Goal: Task Accomplishment & Management: Use online tool/utility

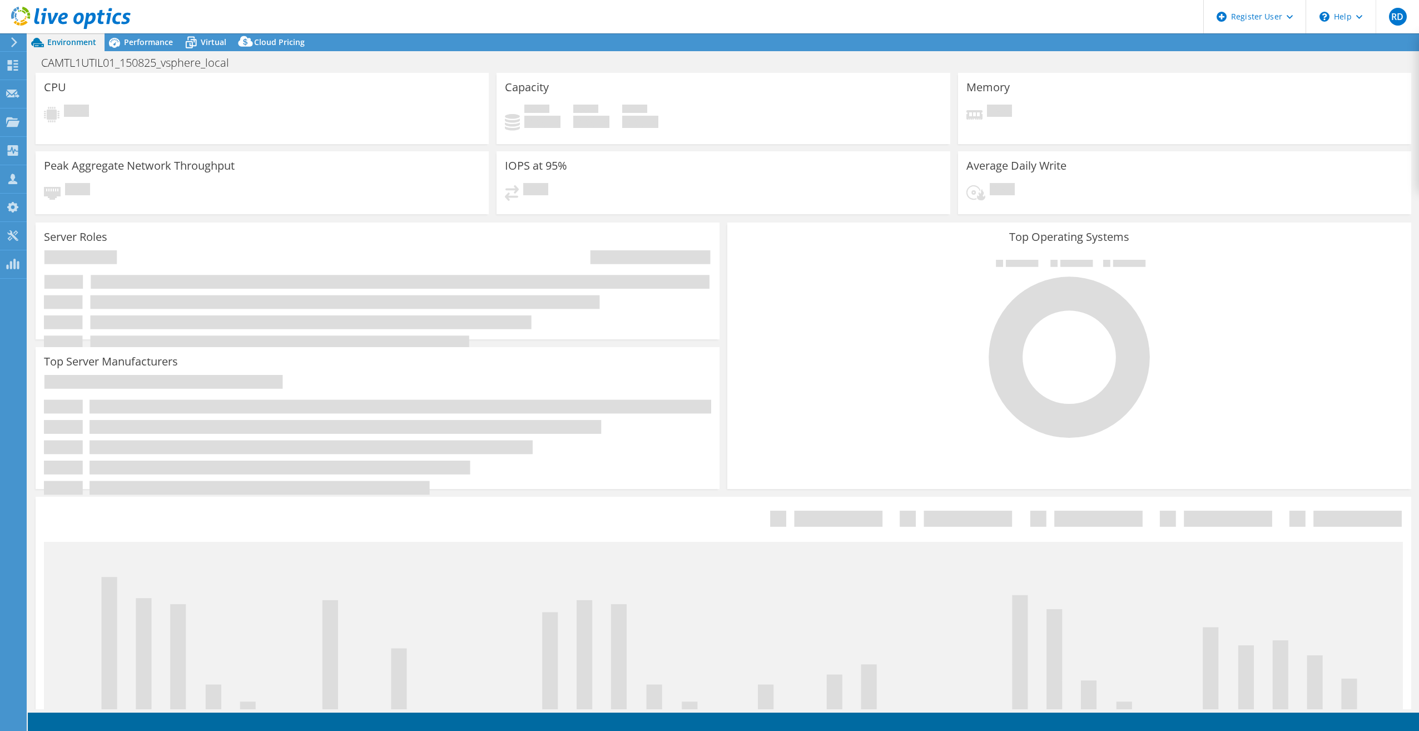
select select "USD"
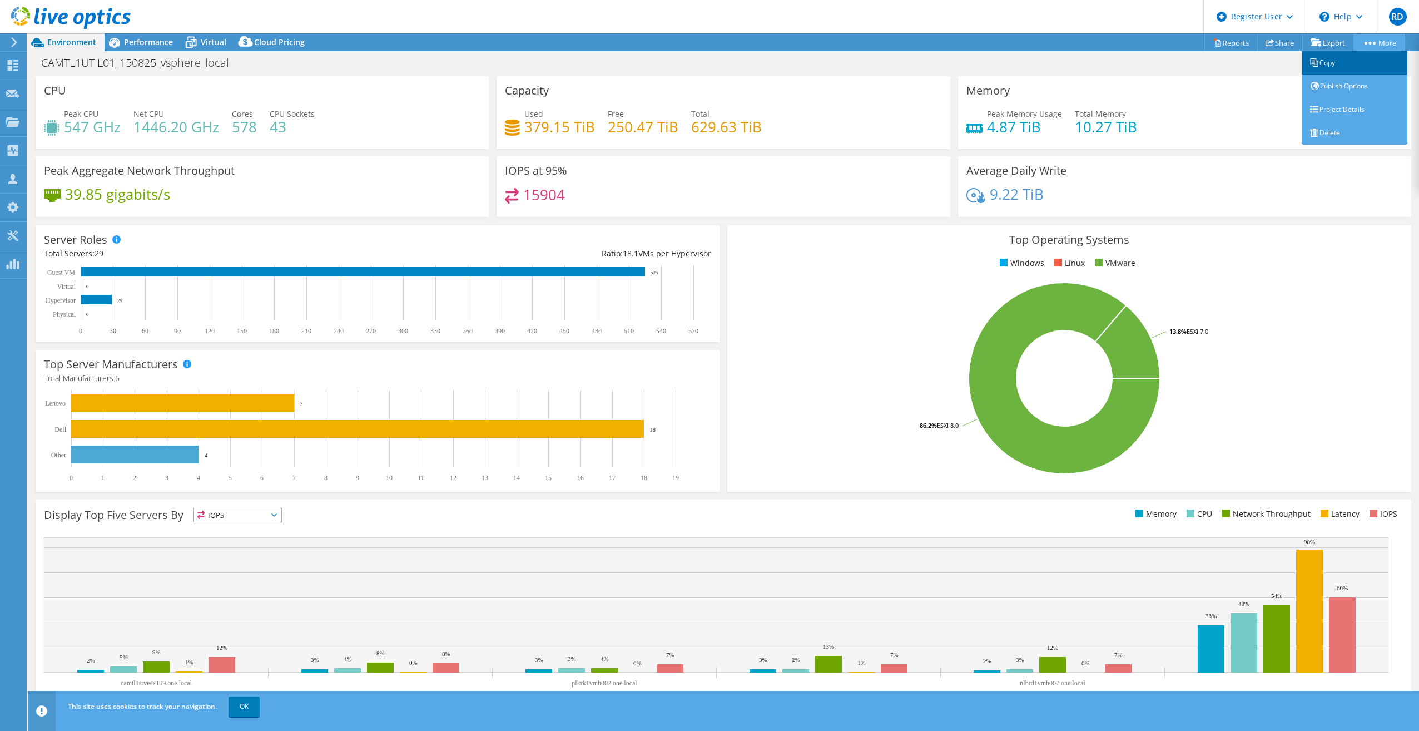
click at [1323, 63] on link "Copy" at bounding box center [1355, 62] width 106 height 23
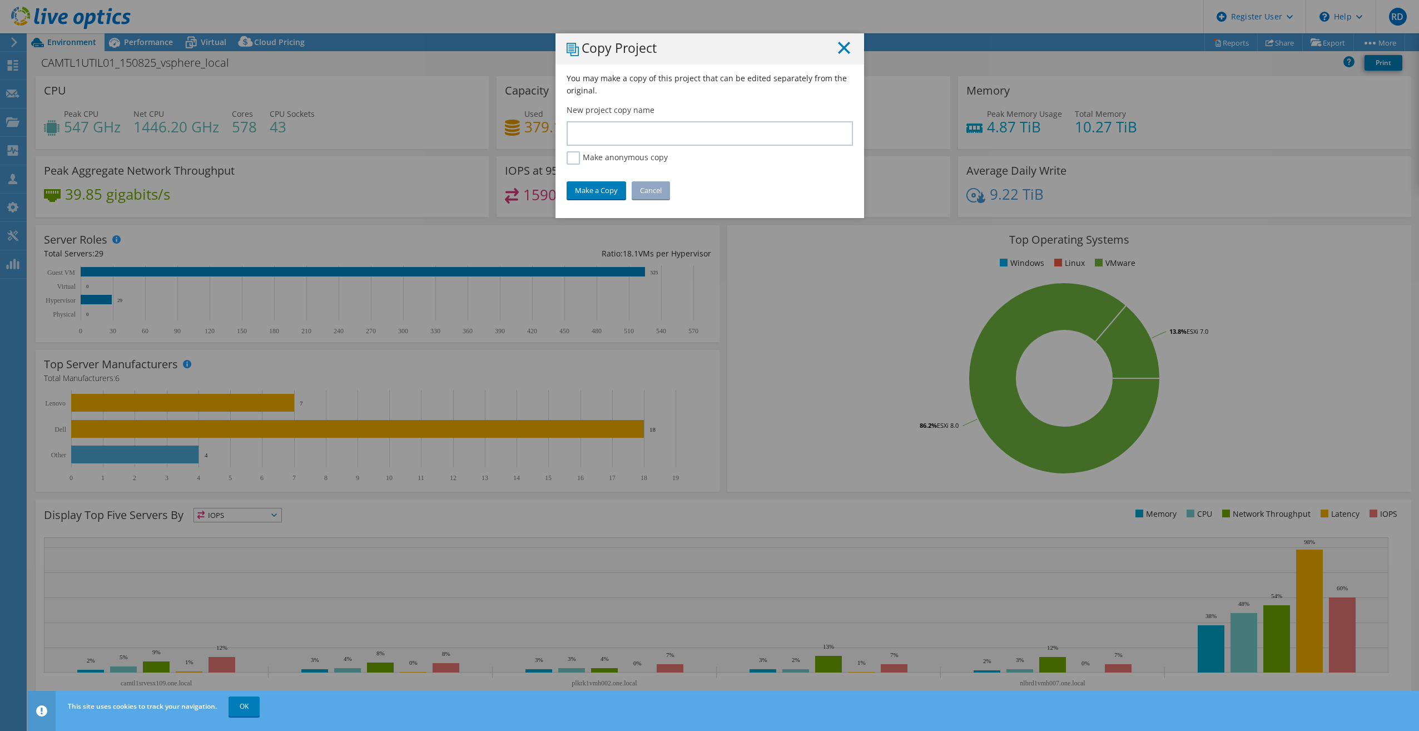
click at [838, 50] on line at bounding box center [843, 47] width 11 height 11
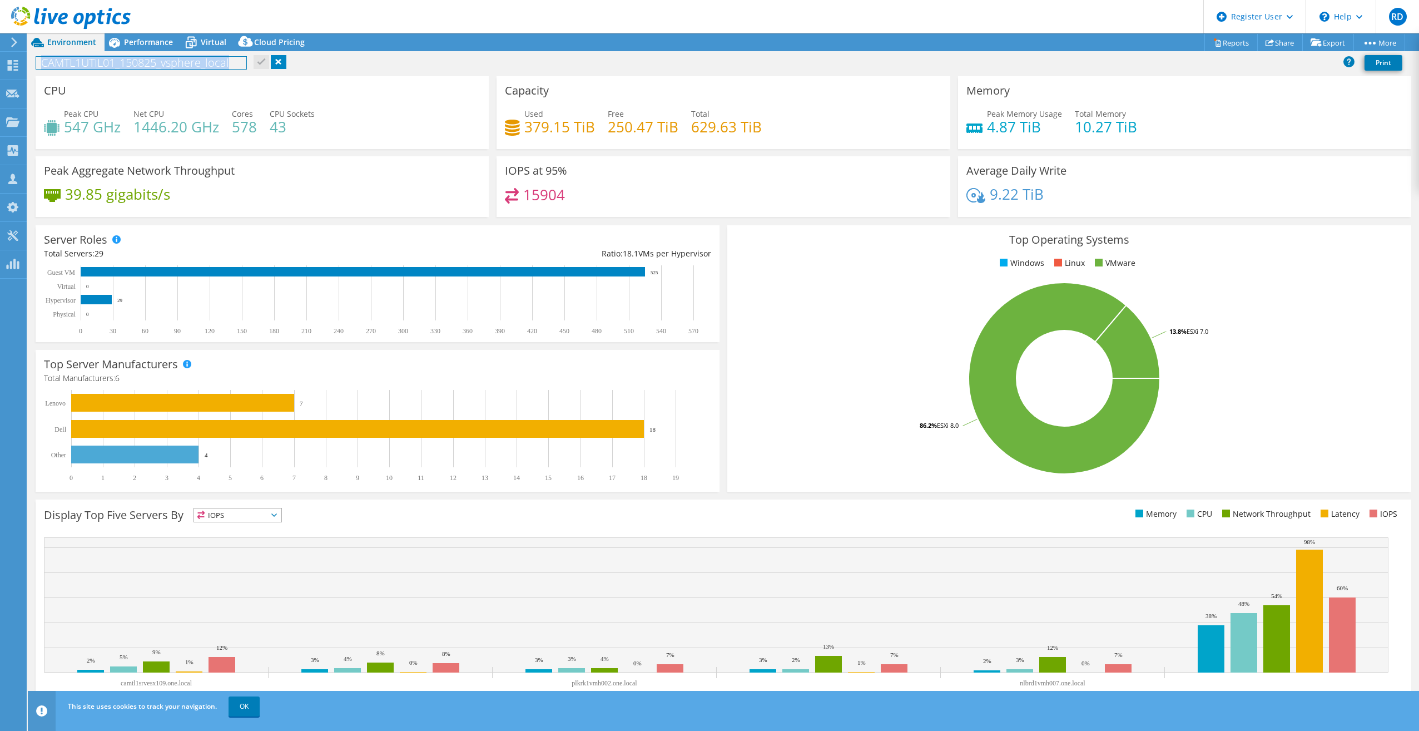
drag, startPoint x: 236, startPoint y: 64, endPoint x: 33, endPoint y: 64, distance: 202.4
click at [33, 64] on div "CAMTL1UTIL01_150825_vsphere_local Print" at bounding box center [723, 62] width 1391 height 21
copy h1 "CAMTL1UTIL01_150825_vsphere_local"
click at [1322, 63] on link "Copy" at bounding box center [1355, 62] width 106 height 23
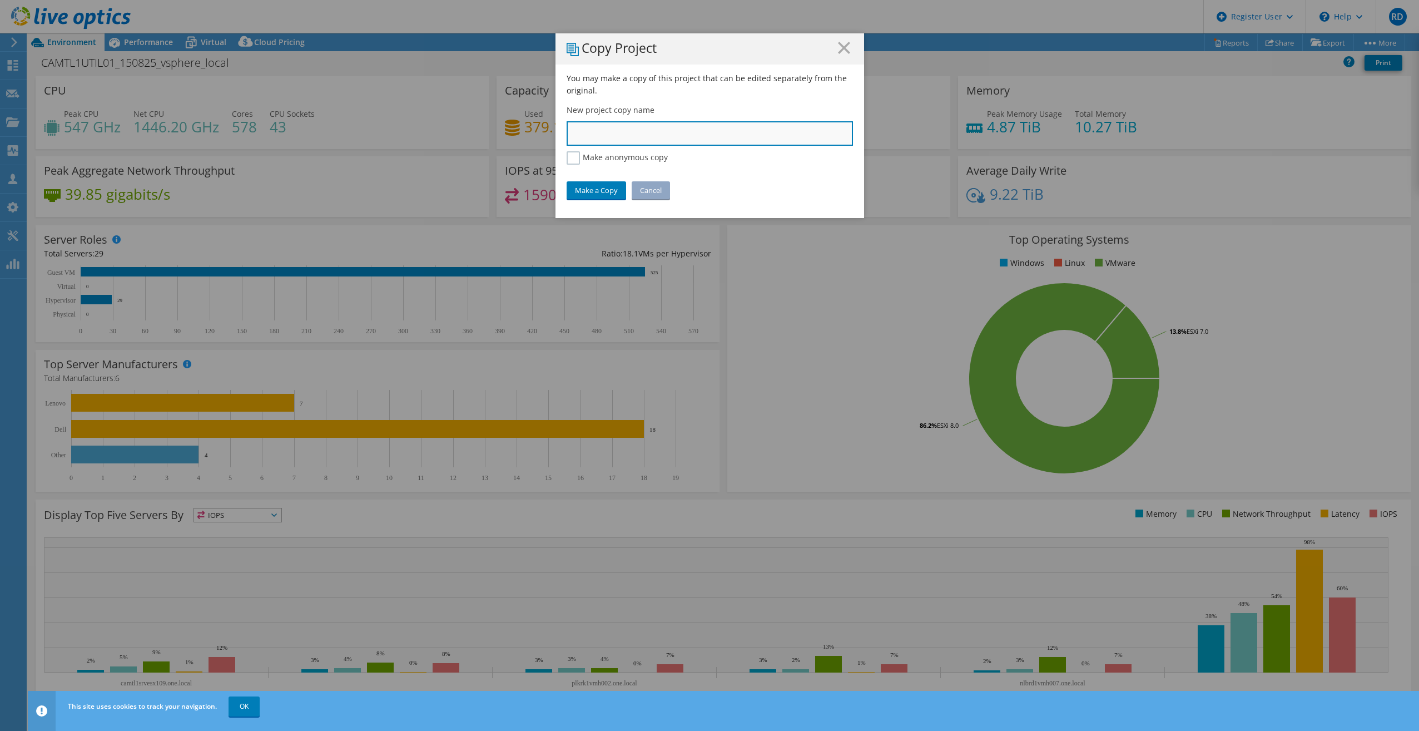
click at [654, 125] on input "text" at bounding box center [710, 133] width 286 height 24
paste input "CAMTL1UTIL01_150825_vsphere_local"
type input "CAMTL1UTIL01_150825_vsphere_local"
click at [592, 191] on link "Make a Copy" at bounding box center [596, 190] width 59 height 18
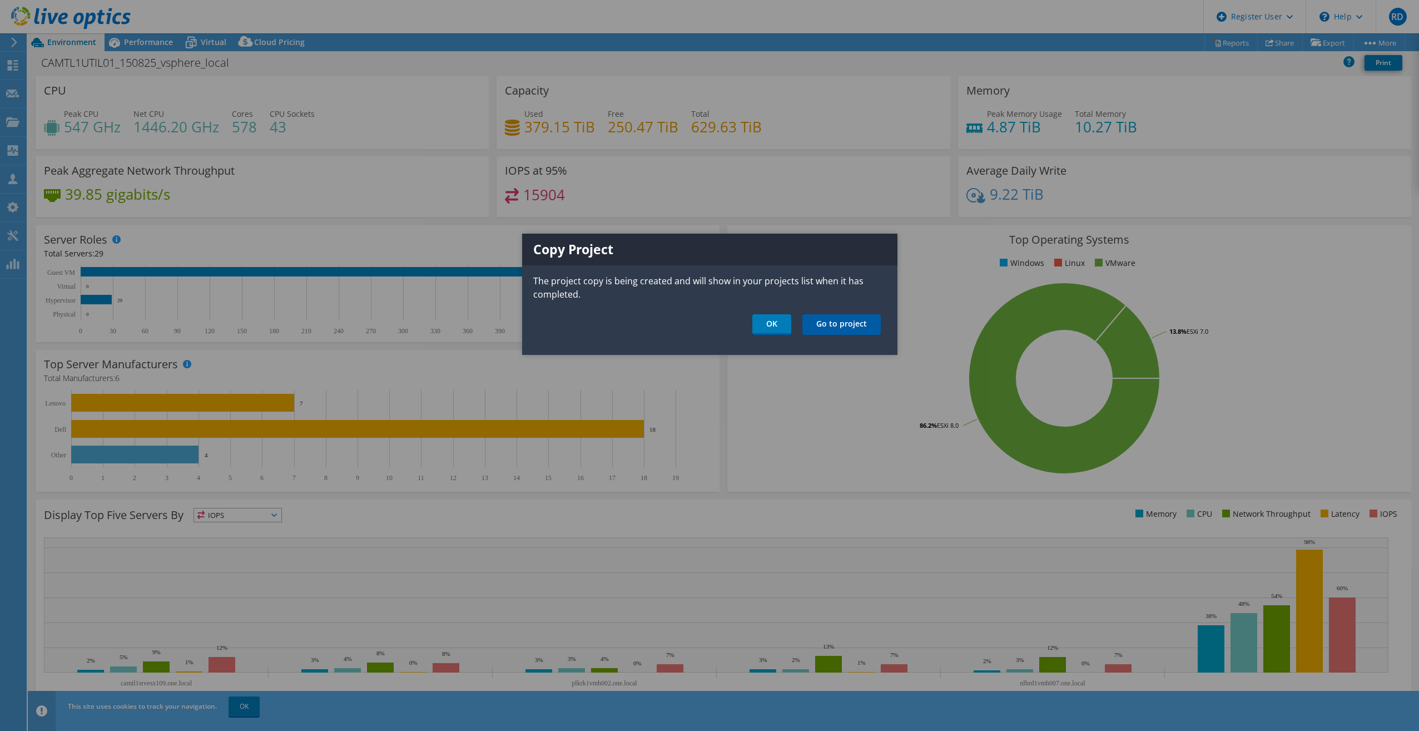
click at [857, 331] on link "Go to project" at bounding box center [841, 324] width 78 height 21
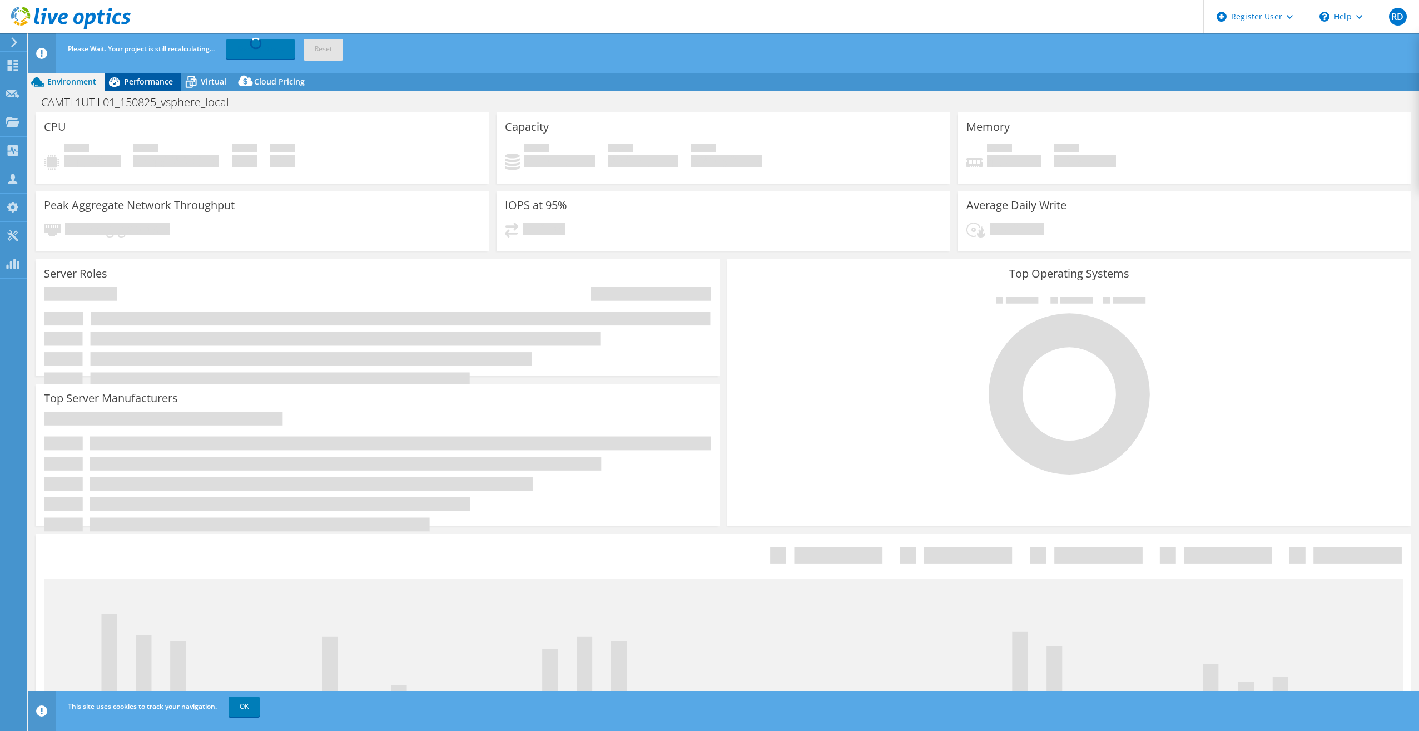
click at [139, 80] on span "Performance" at bounding box center [148, 81] width 49 height 11
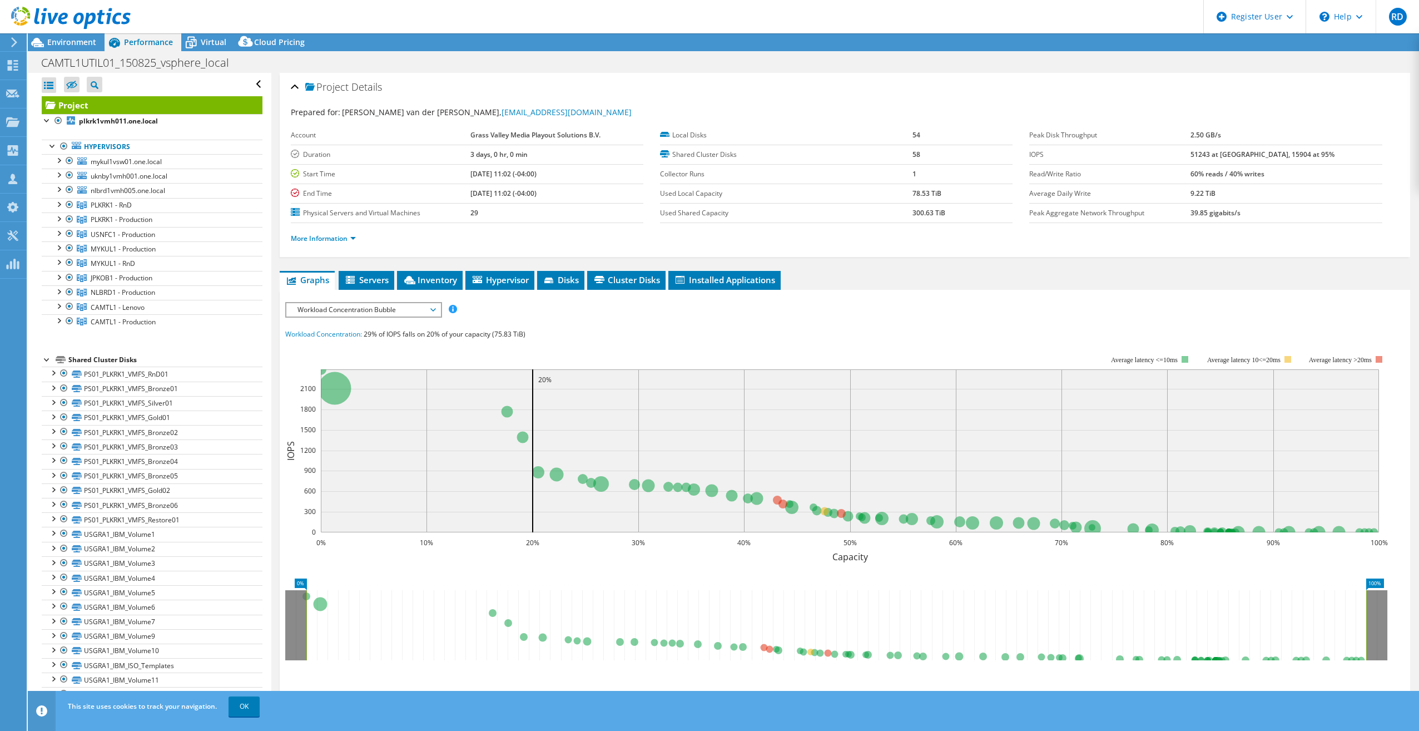
click at [428, 307] on span "Workload Concentration Bubble" at bounding box center [363, 309] width 143 height 13
click at [368, 390] on li "CPU Percentage" at bounding box center [363, 389] width 154 height 13
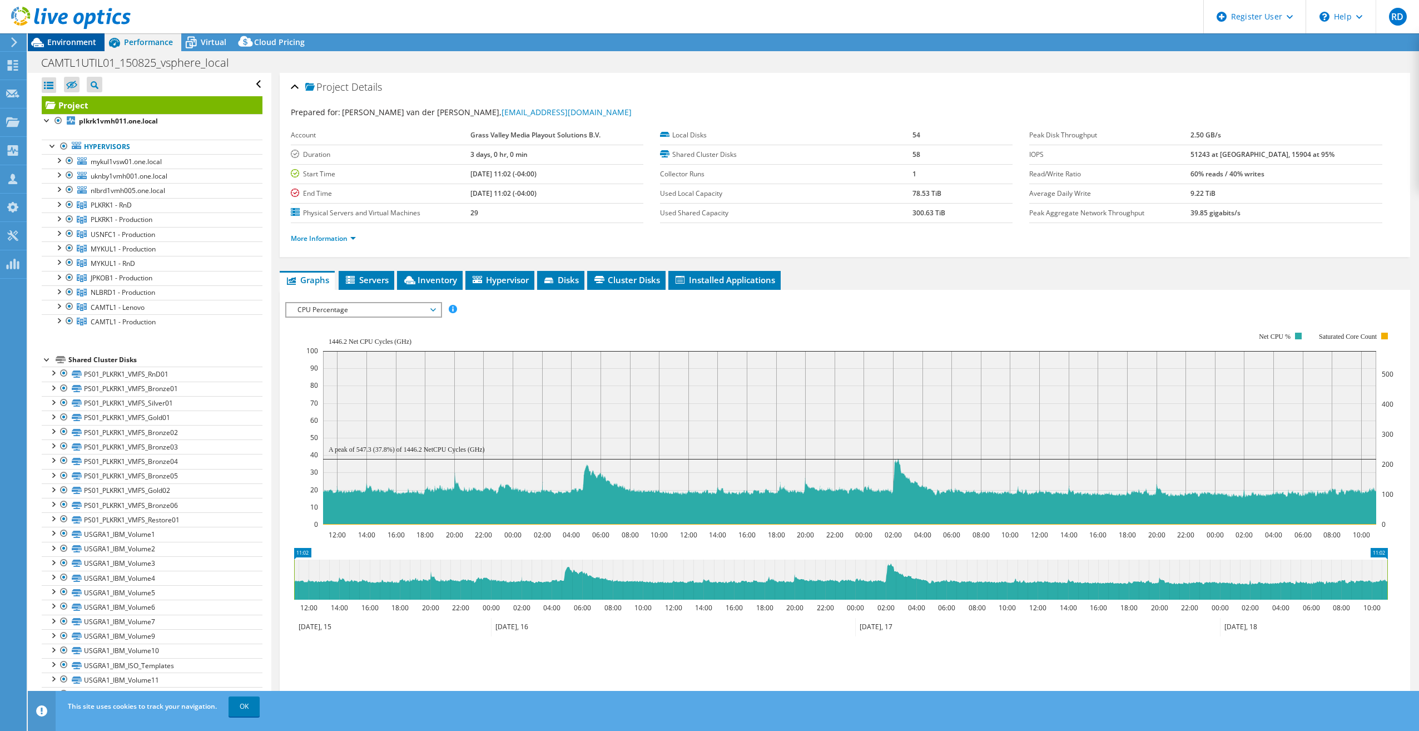
click at [54, 45] on span "Environment" at bounding box center [71, 42] width 49 height 11
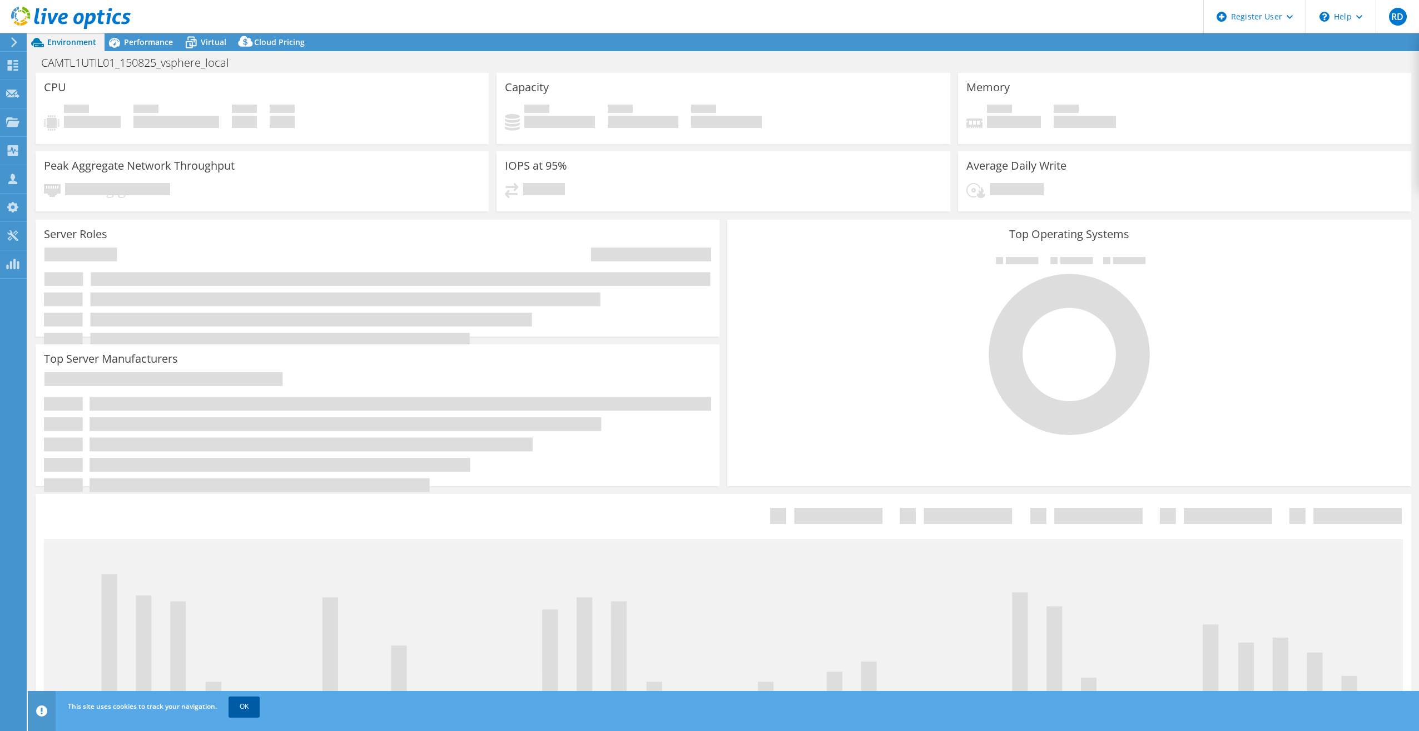
click at [246, 704] on link "OK" at bounding box center [244, 706] width 31 height 20
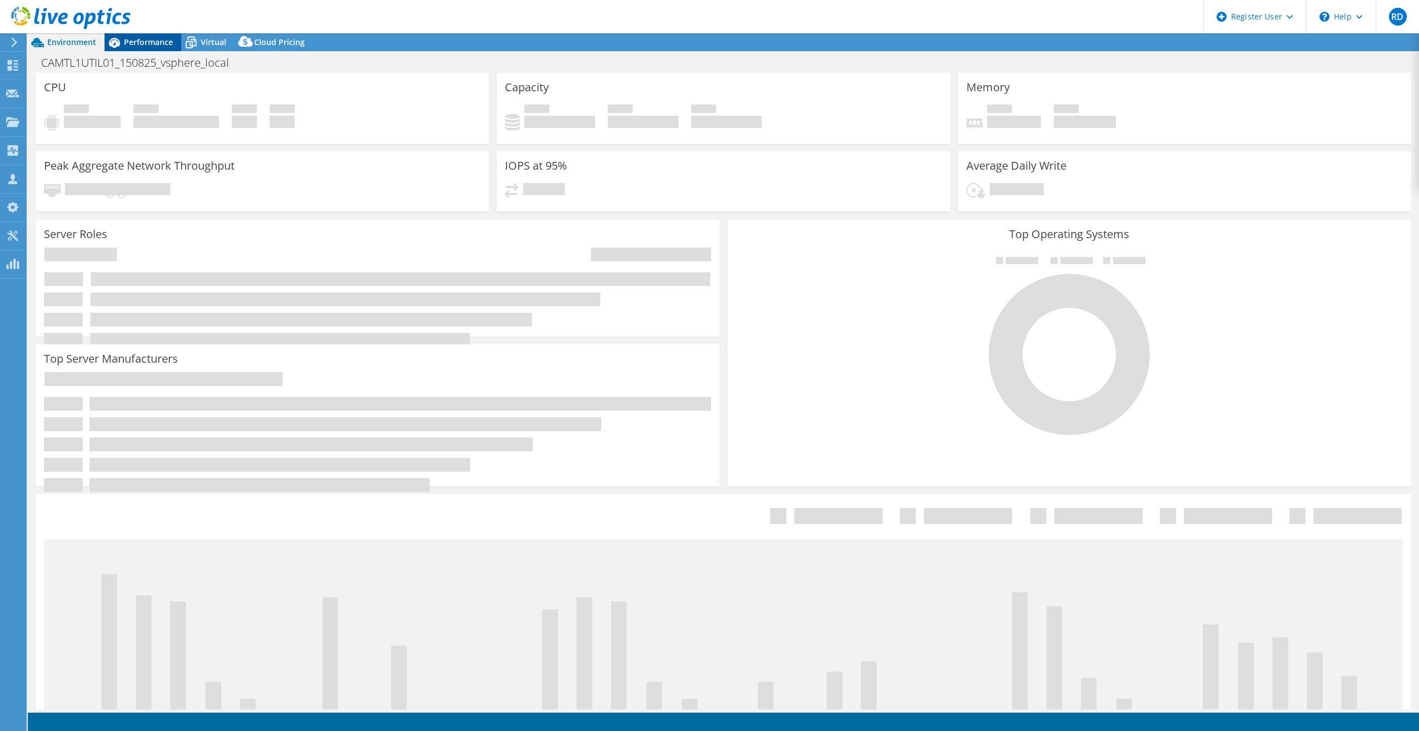
click at [143, 49] on div "Performance" at bounding box center [143, 42] width 77 height 18
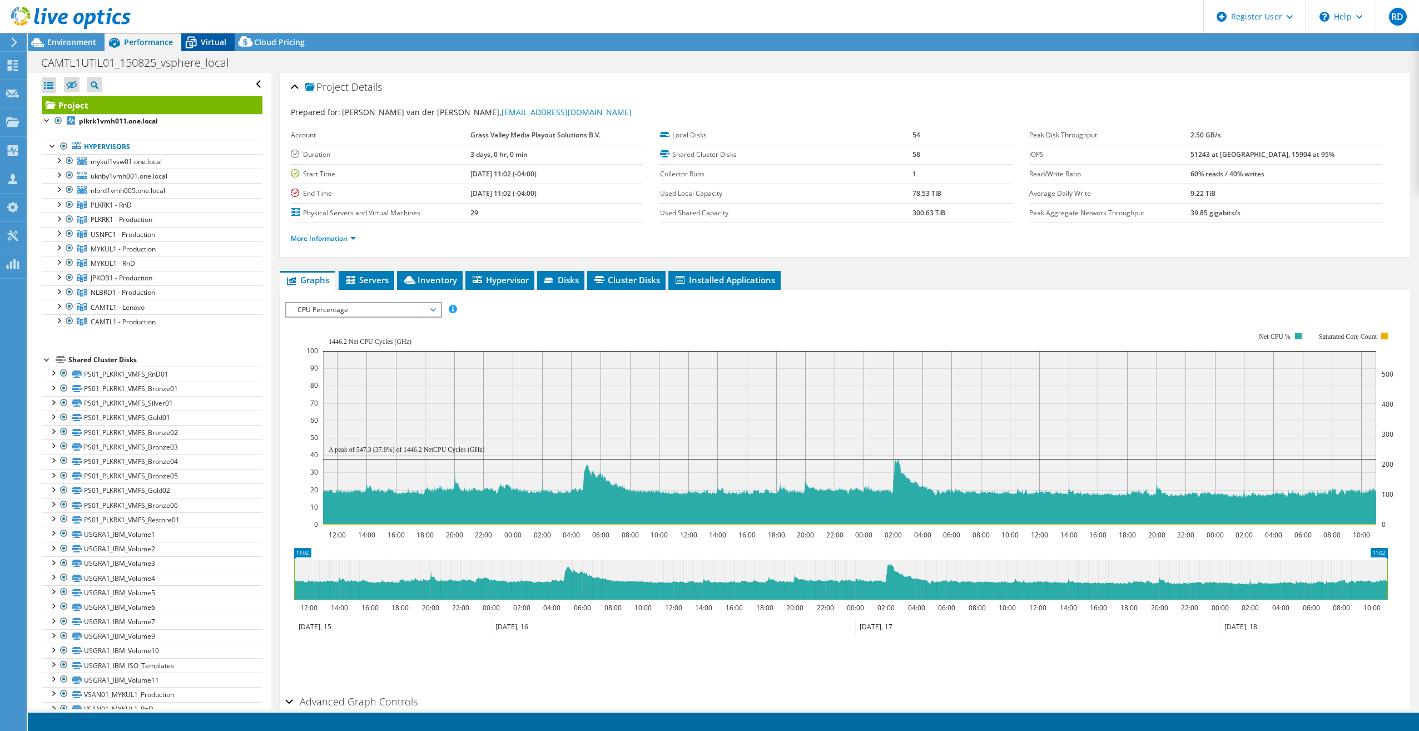
click at [214, 45] on span "Virtual" at bounding box center [214, 42] width 26 height 11
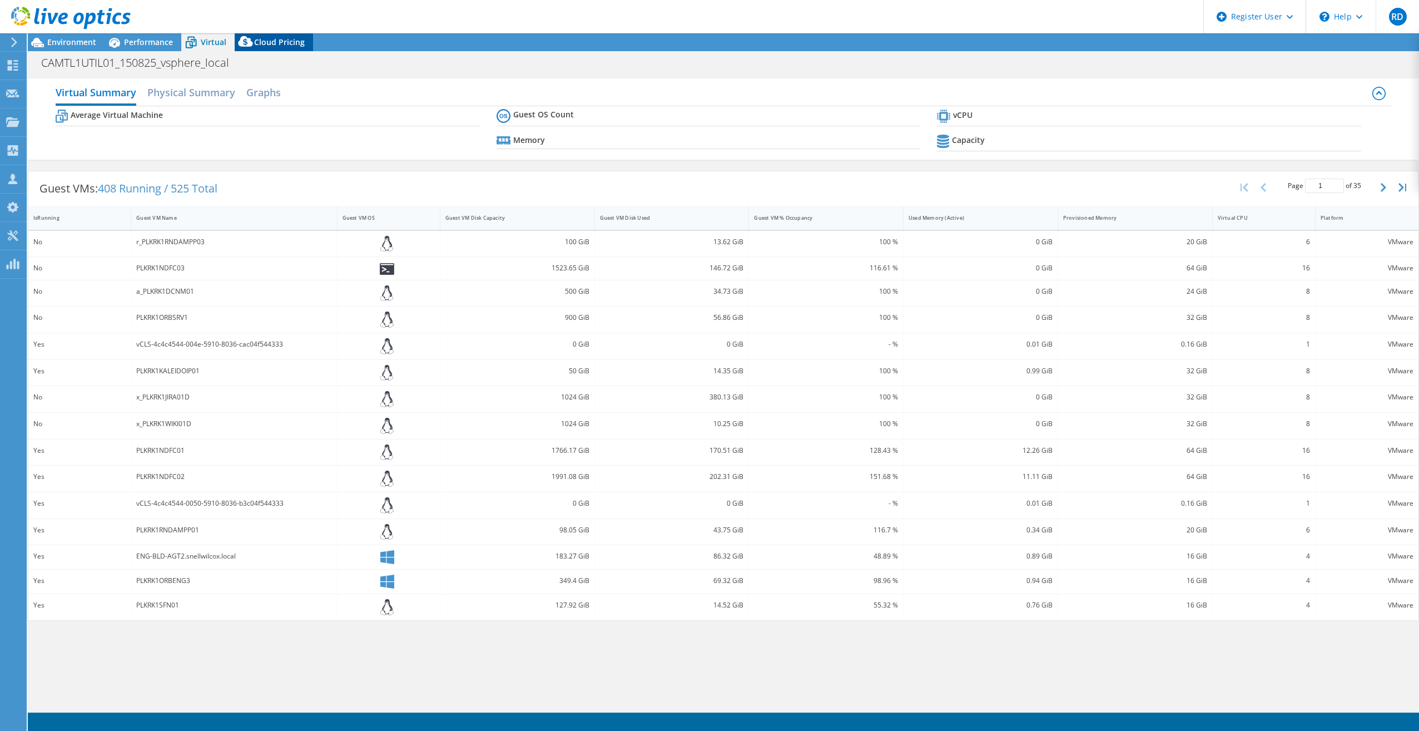
click at [267, 43] on span "Cloud Pricing" at bounding box center [279, 42] width 51 height 11
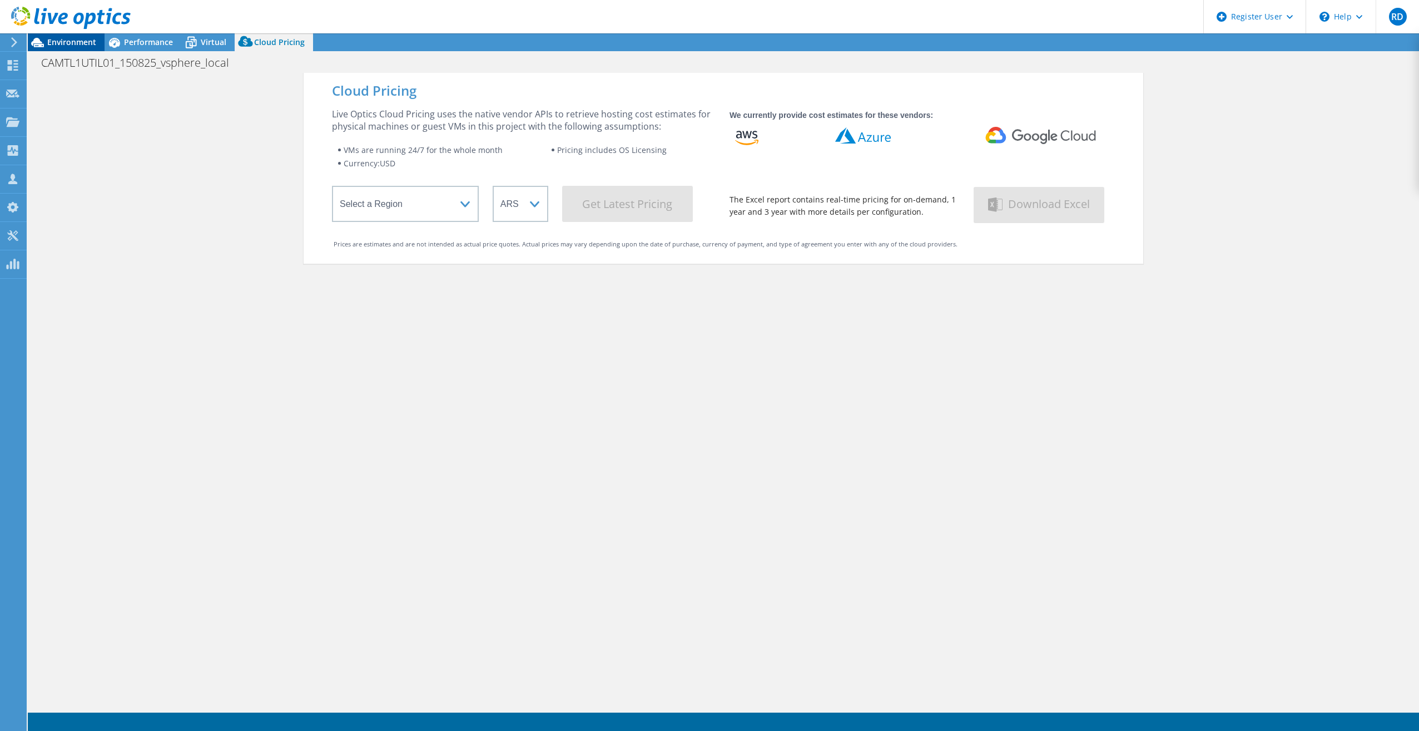
click at [83, 43] on span "Environment" at bounding box center [71, 42] width 49 height 11
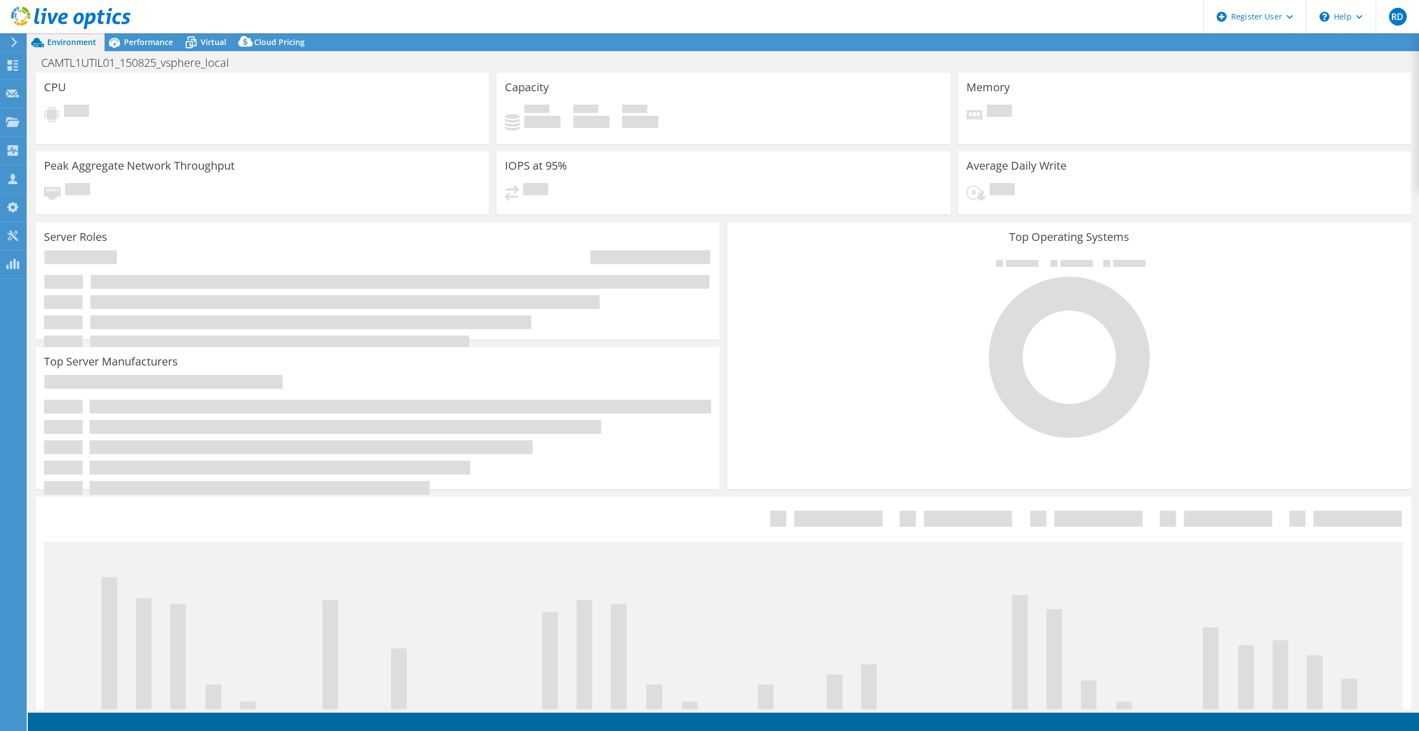
select select "USD"
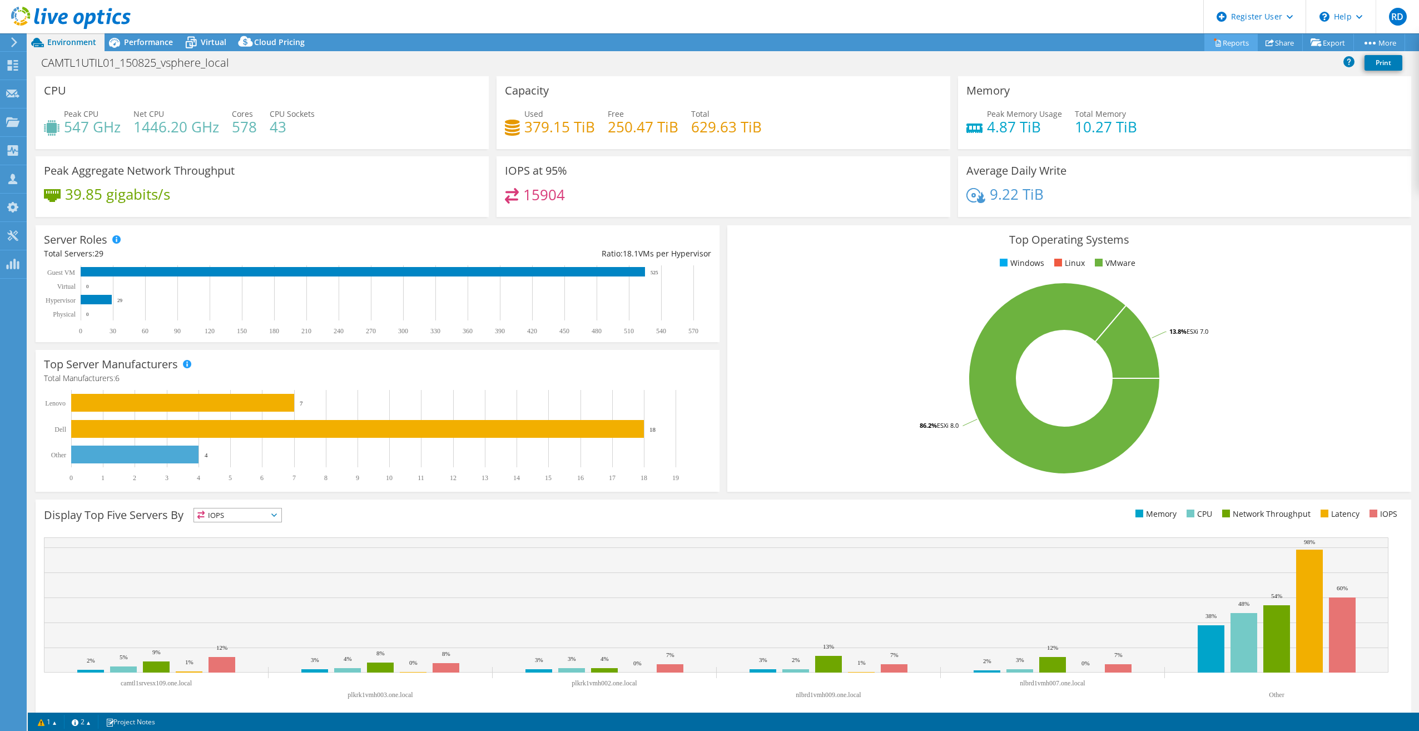
click at [1224, 43] on link "Reports" at bounding box center [1230, 42] width 53 height 17
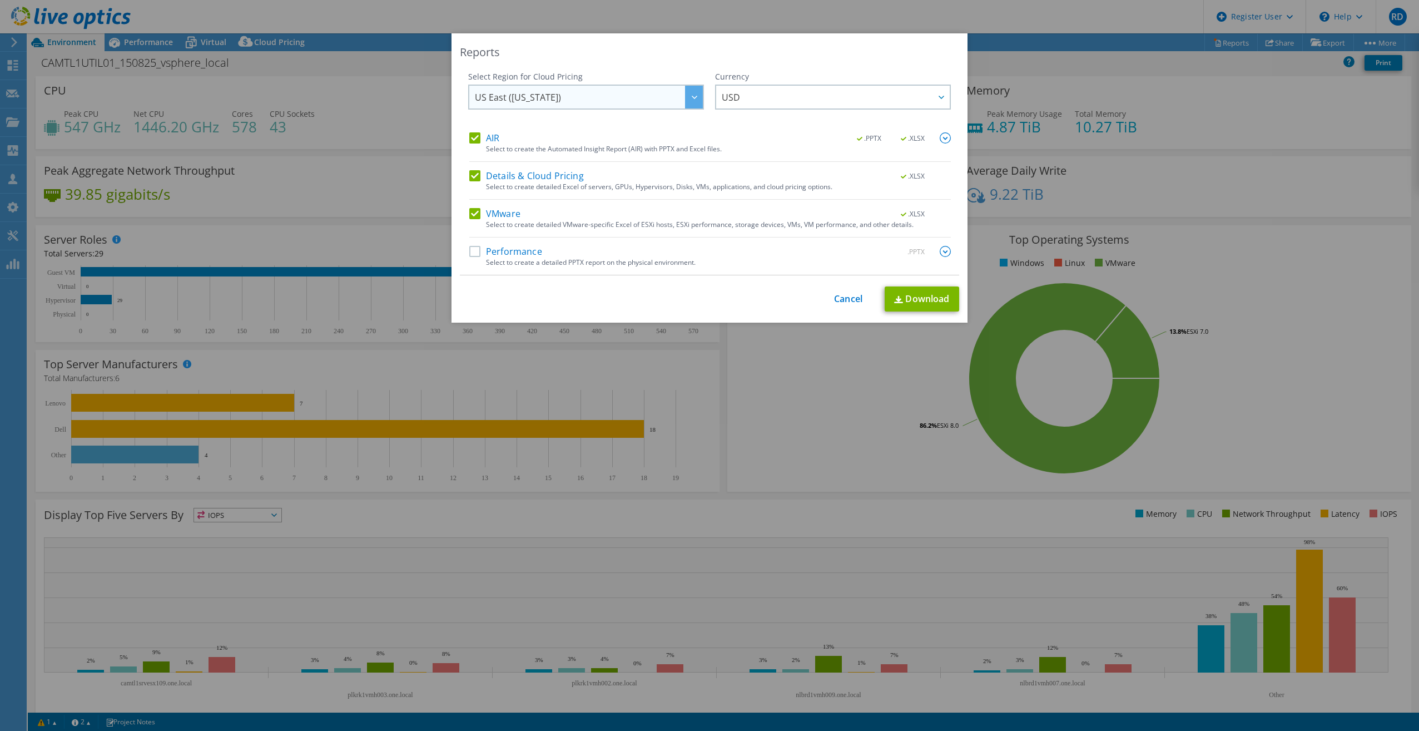
click at [692, 103] on div at bounding box center [694, 97] width 18 height 23
click at [766, 131] on div "Currency ARS AUD BRL CAD CHF CLP CNY DKK EUR GBP HKD HUF INR JPY MXN MYR NOK NZ…" at bounding box center [833, 101] width 236 height 61
click at [469, 176] on label "Details & Cloud Pricing" at bounding box center [526, 175] width 115 height 11
click at [0, 0] on input "Details & Cloud Pricing" at bounding box center [0, 0] width 0 height 0
click at [471, 176] on label "Details & Cloud Pricing" at bounding box center [526, 175] width 115 height 11
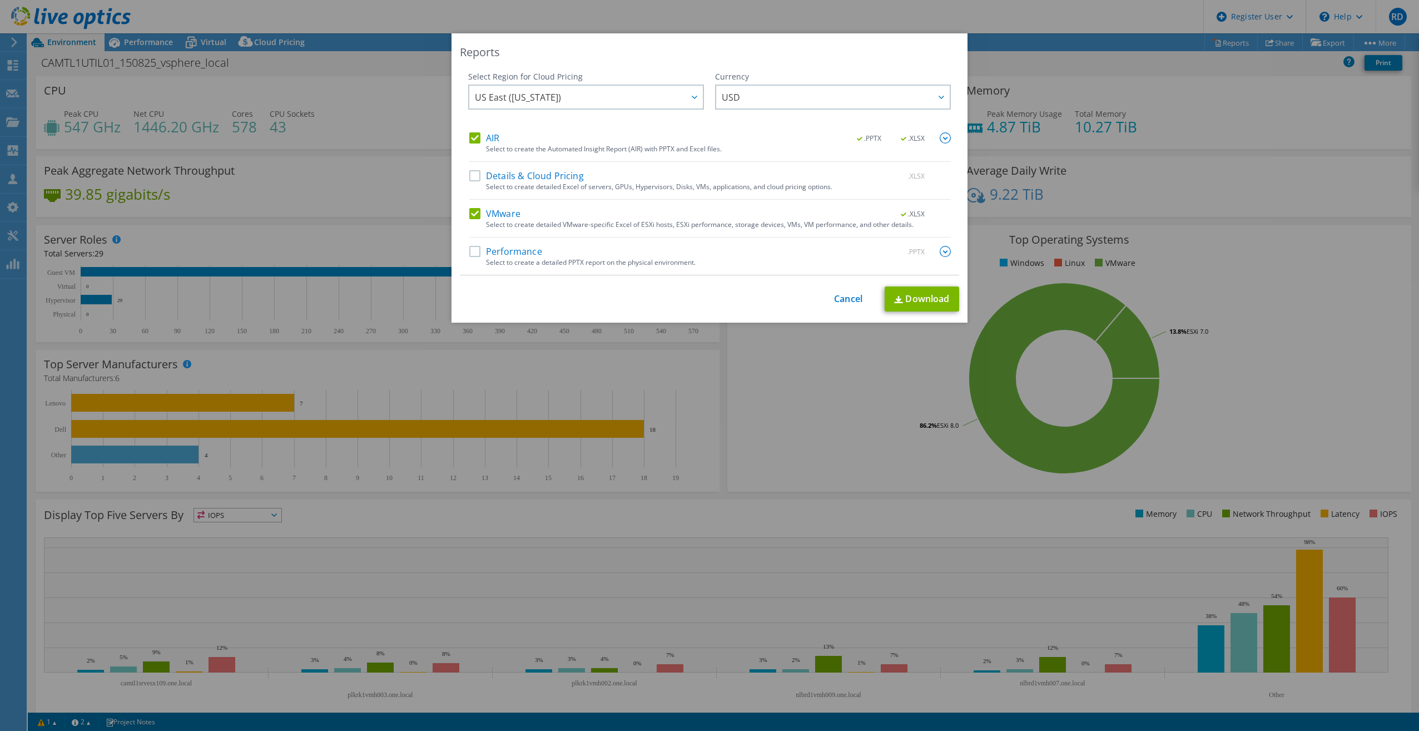
click at [0, 0] on input "Details & Cloud Pricing" at bounding box center [0, 0] width 0 height 0
click at [692, 96] on icon at bounding box center [695, 97] width 6 height 3
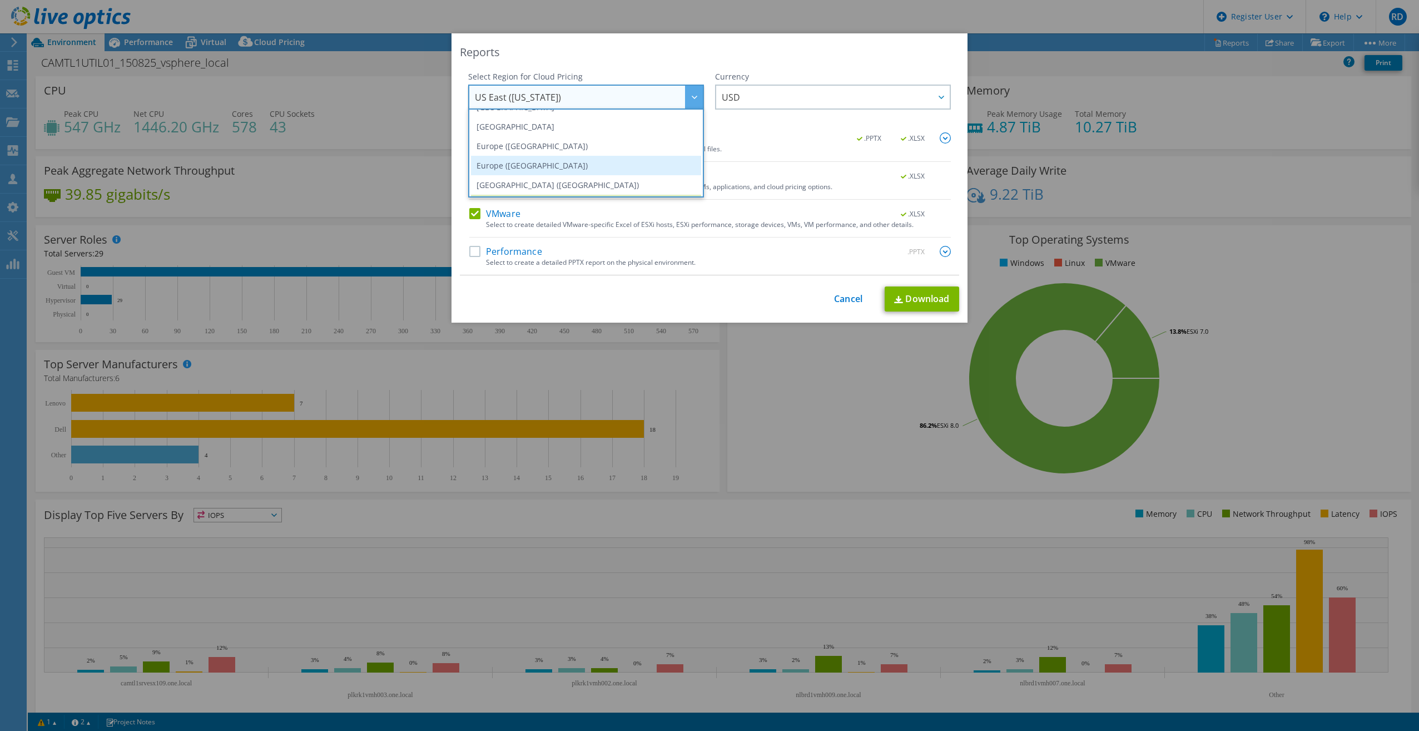
scroll to position [95, 0]
click at [532, 161] on li "Europe ([GEOGRAPHIC_DATA])" at bounding box center [586, 162] width 230 height 19
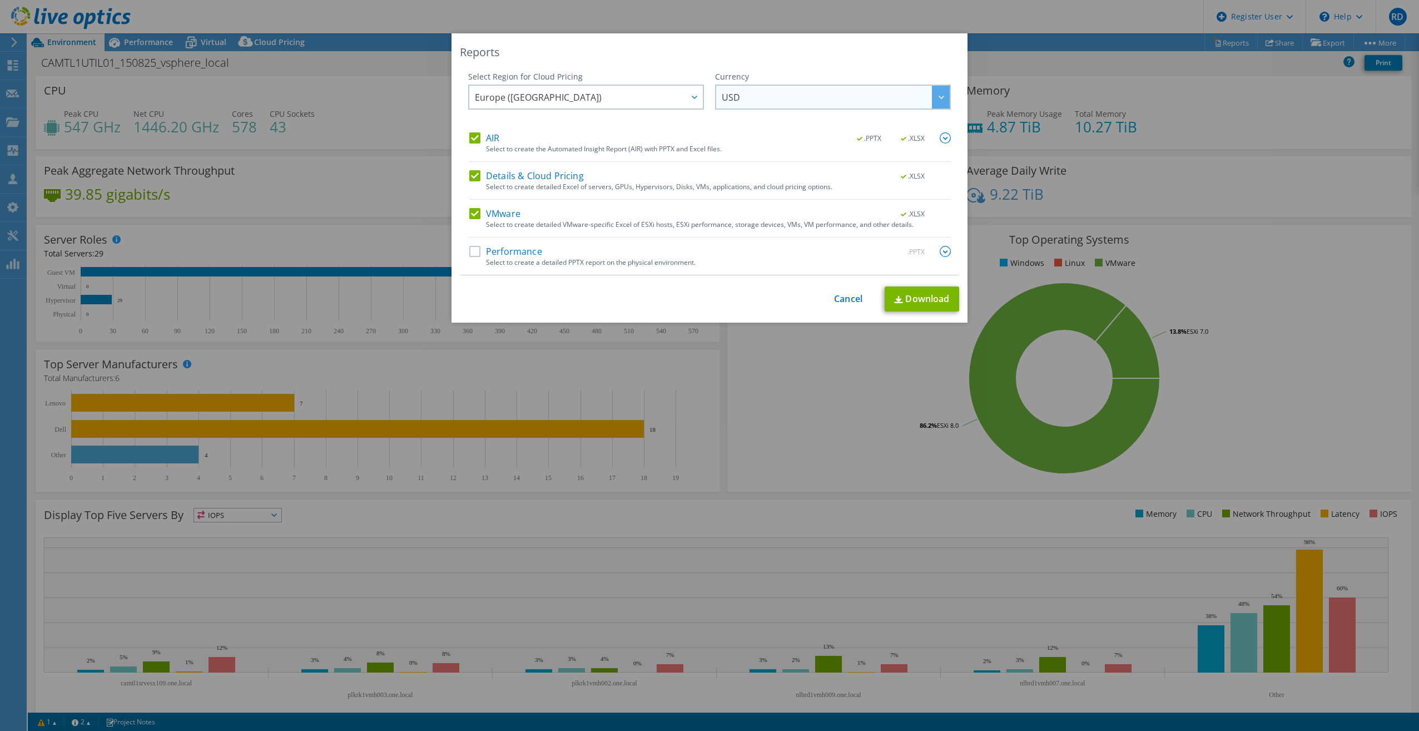
click at [757, 95] on span "USD" at bounding box center [836, 97] width 228 height 23
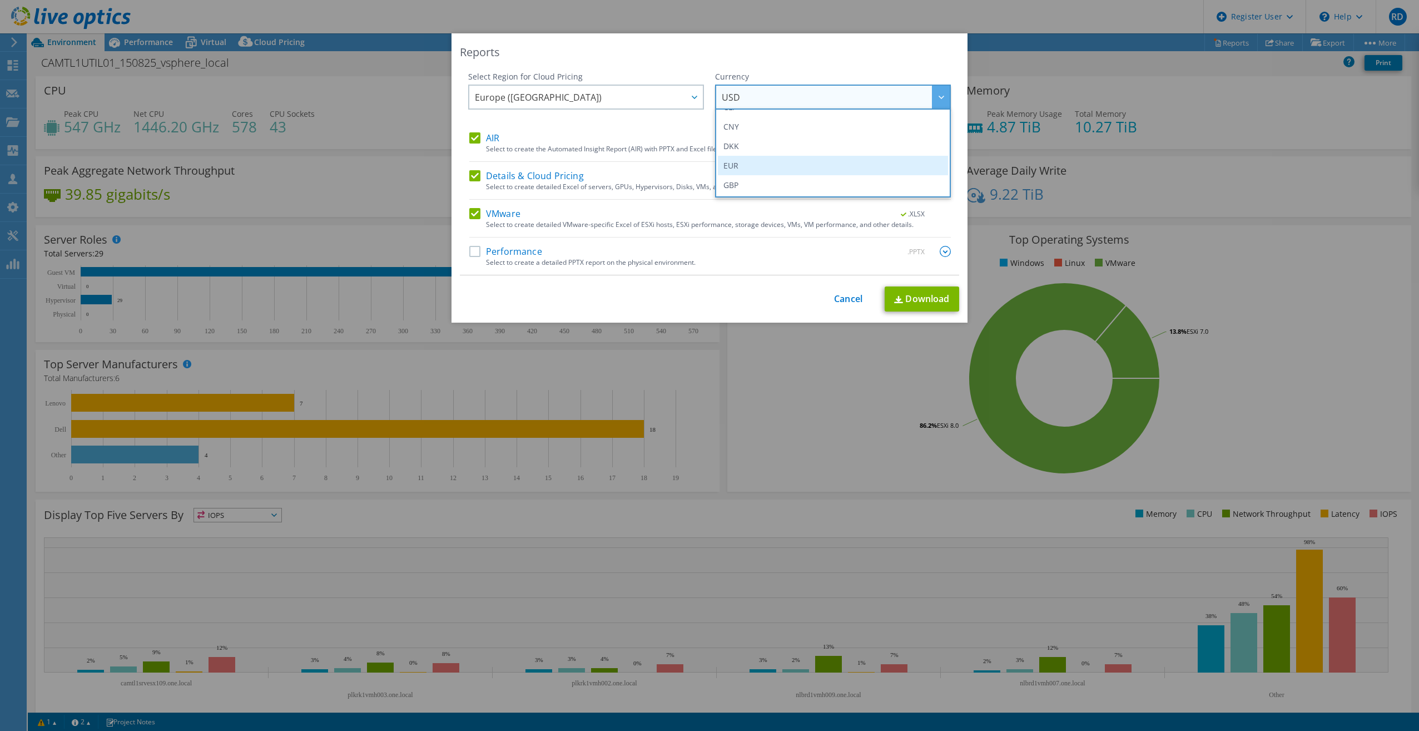
click at [750, 164] on li "EUR" at bounding box center [833, 165] width 230 height 19
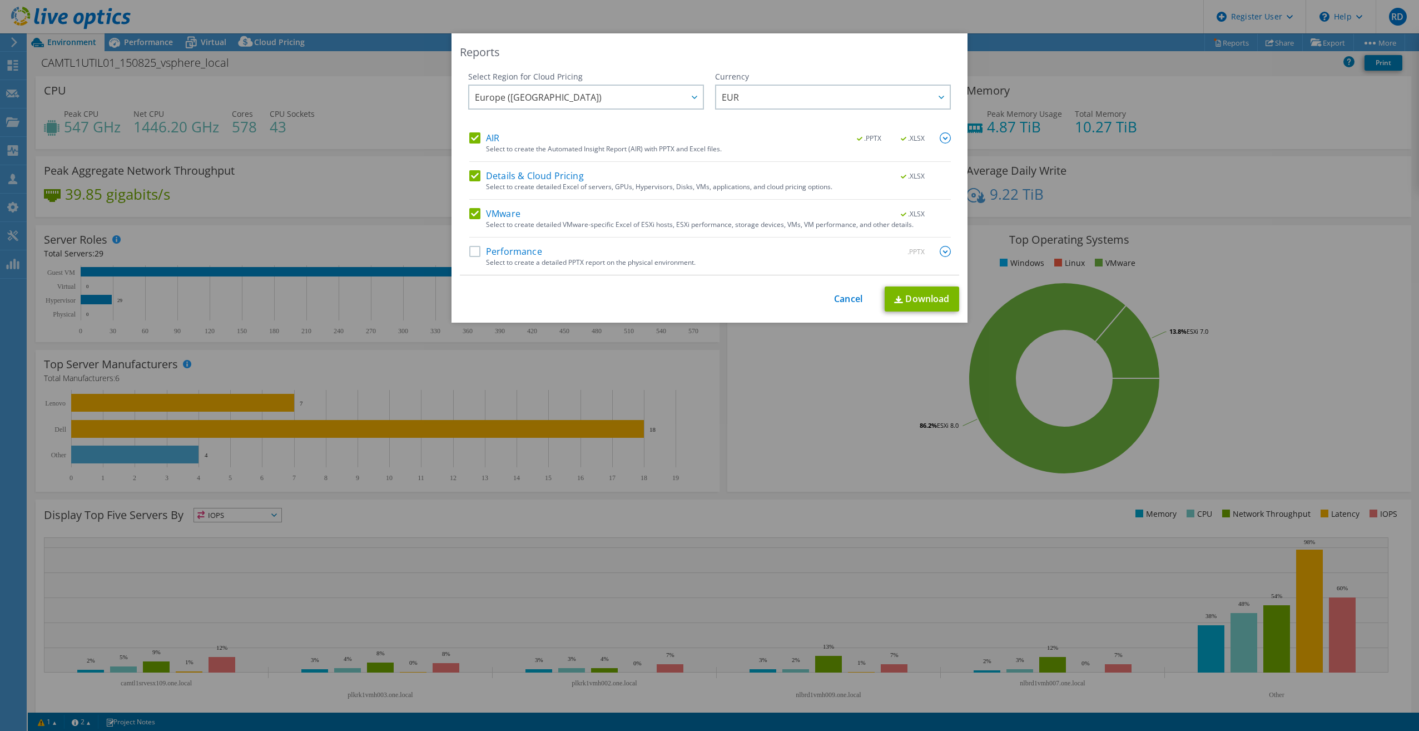
click at [471, 249] on label "Performance" at bounding box center [505, 251] width 73 height 11
click at [0, 0] on input "Performance" at bounding box center [0, 0] width 0 height 0
click at [911, 298] on link "Download" at bounding box center [922, 298] width 75 height 25
click at [842, 303] on link "Cancel" at bounding box center [848, 299] width 28 height 11
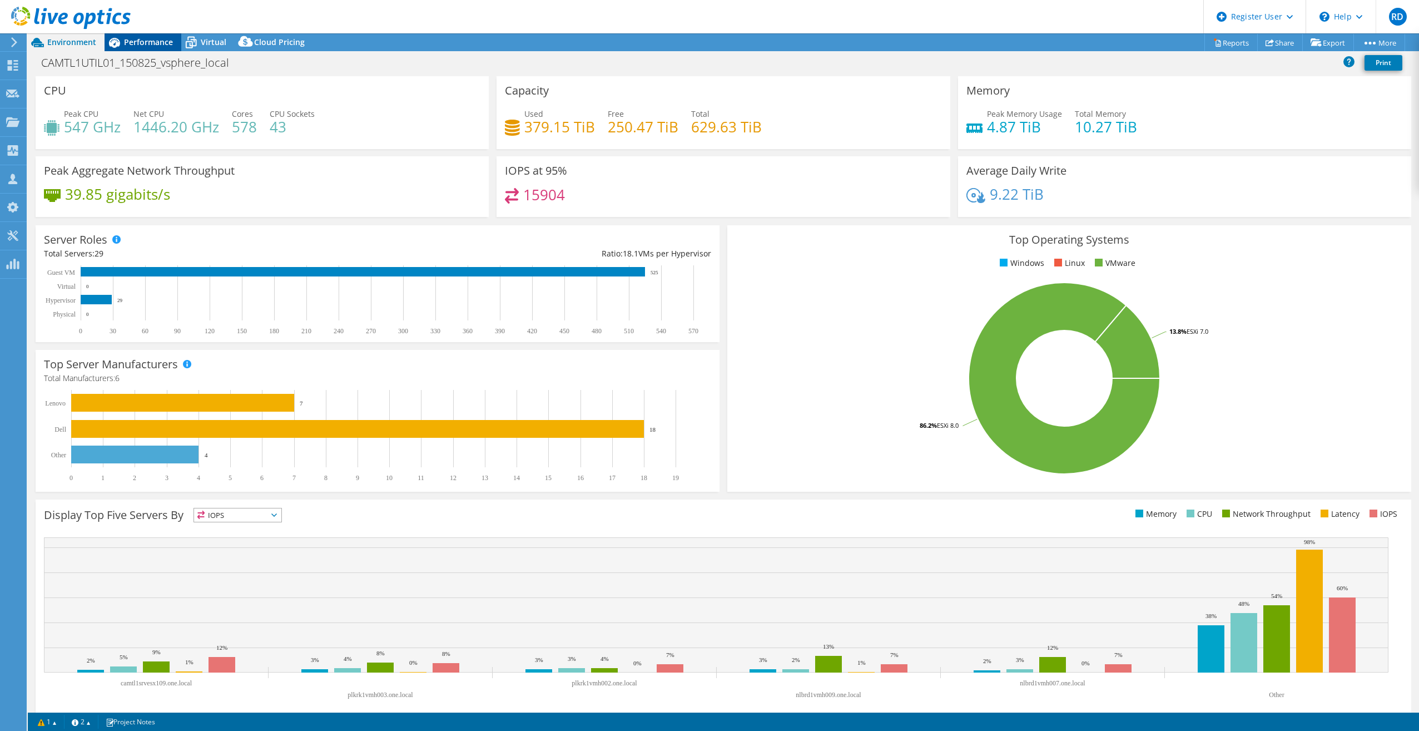
click at [151, 40] on span "Performance" at bounding box center [148, 42] width 49 height 11
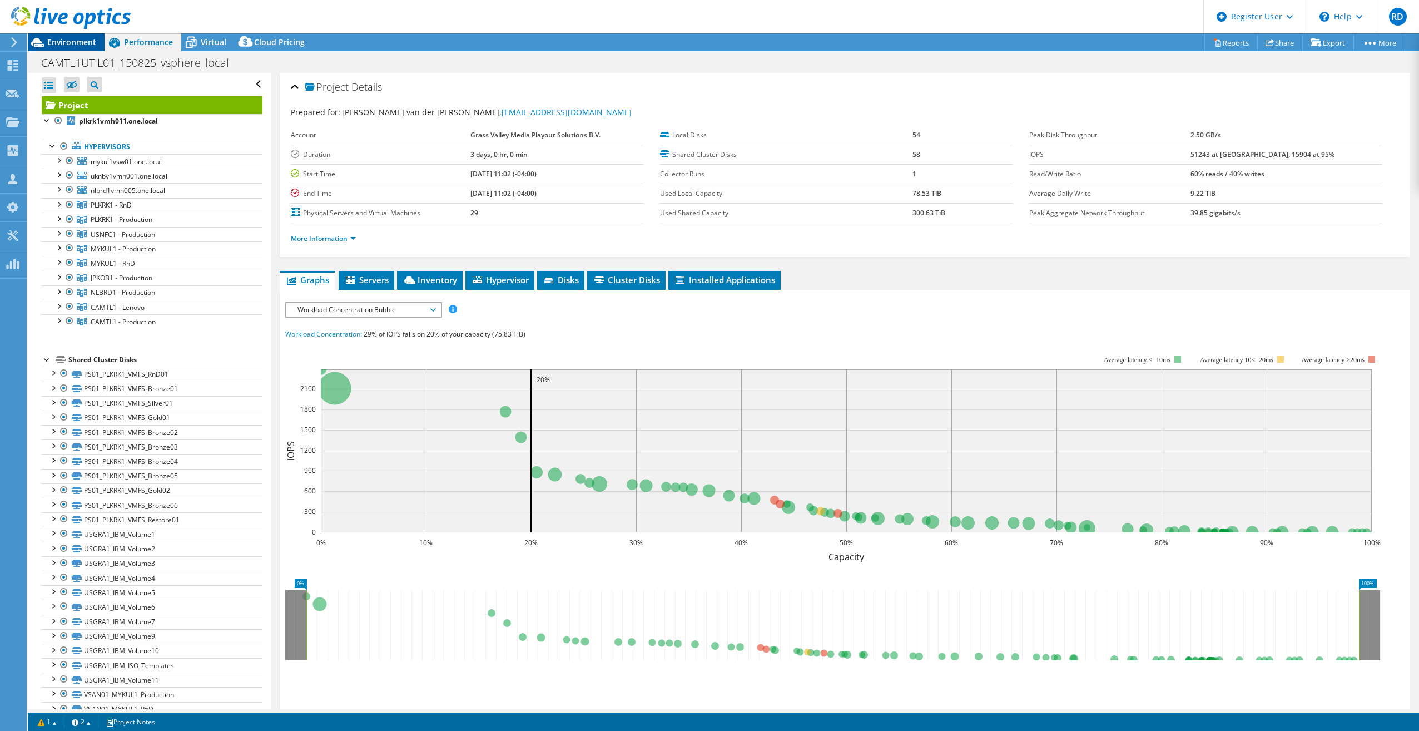
click at [67, 47] on span "Environment" at bounding box center [71, 42] width 49 height 11
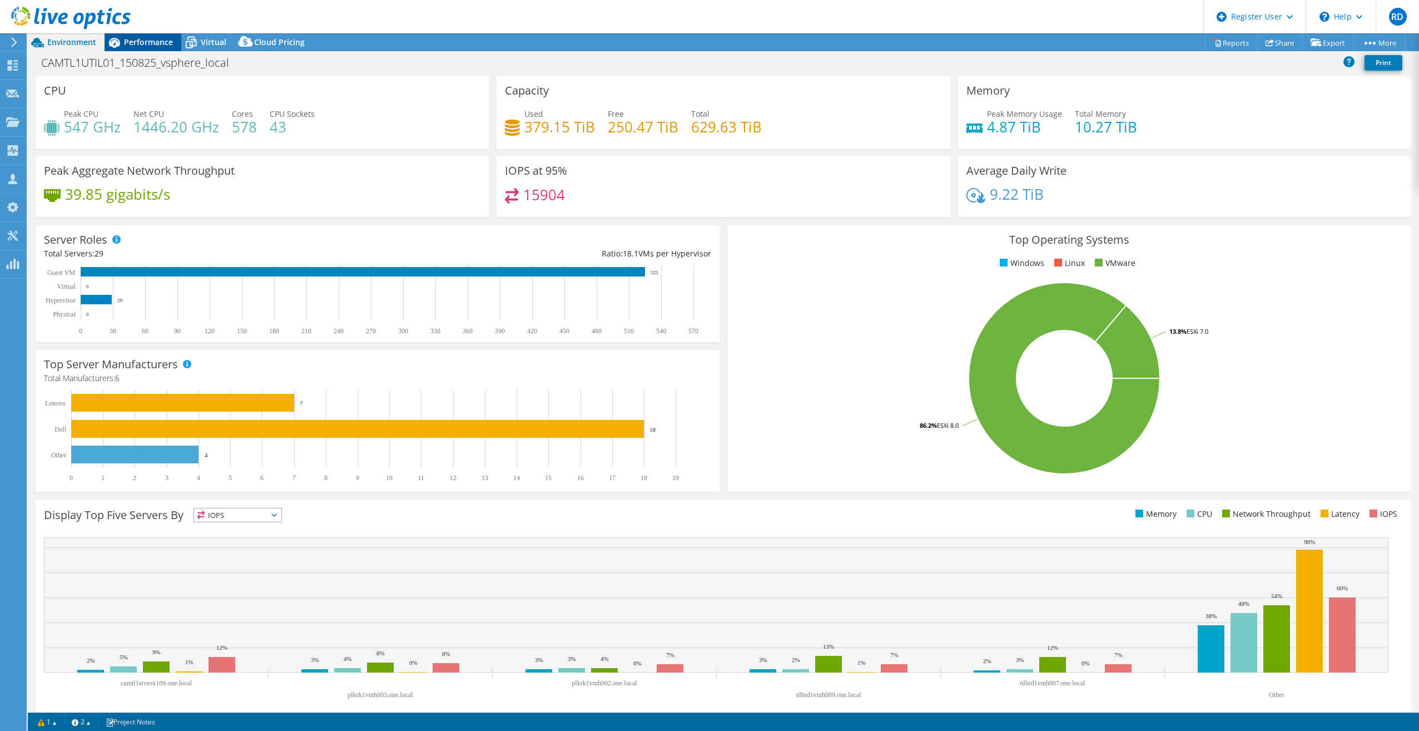
click at [138, 47] on span "Performance" at bounding box center [148, 42] width 49 height 11
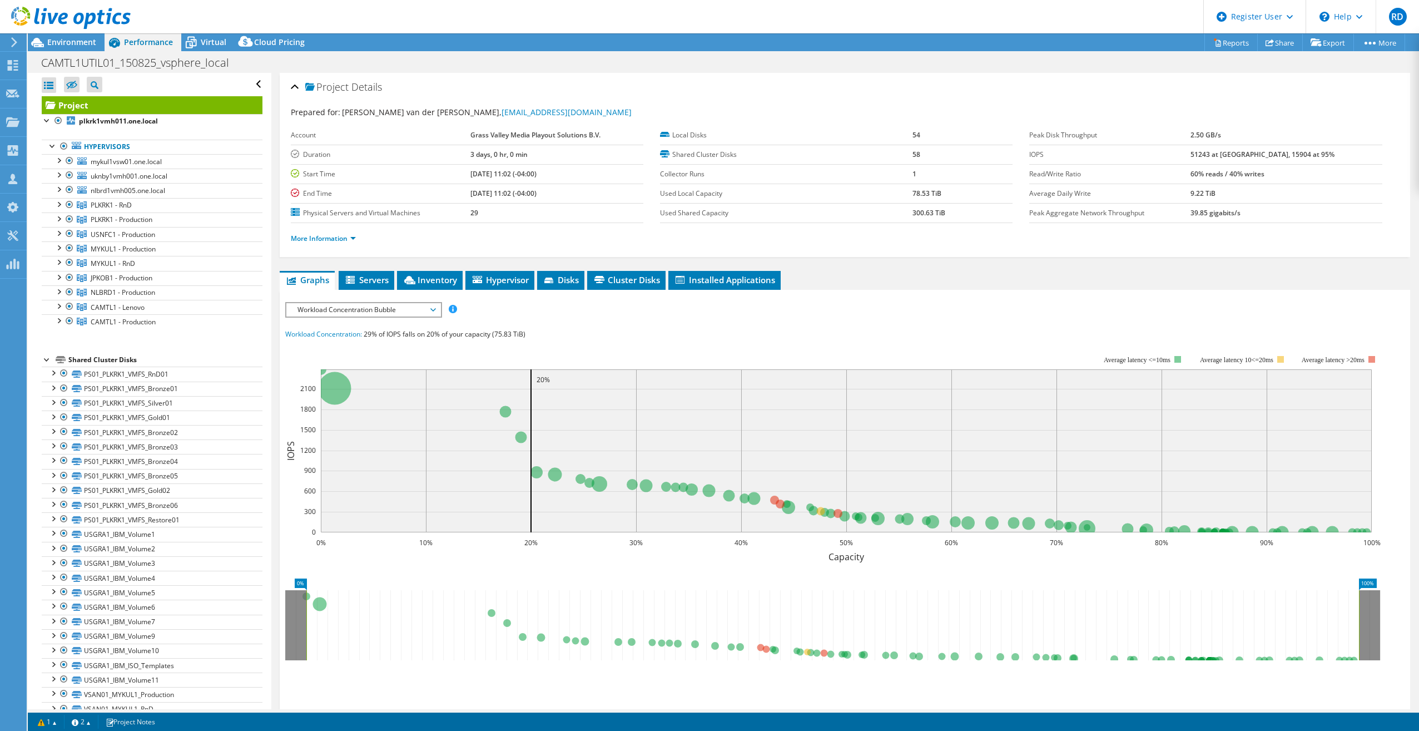
click at [75, 34] on div at bounding box center [65, 18] width 131 height 37
click at [73, 39] on span "Environment" at bounding box center [71, 42] width 49 height 11
